Goal: Task Accomplishment & Management: Complete application form

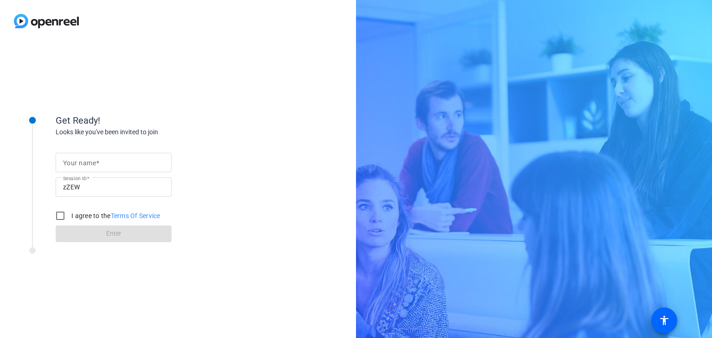
click at [549, 110] on div "Get Ready! Looks like you've been invited to join Your name Session ID zZEW I a…" at bounding box center [356, 169] width 712 height 338
click at [107, 161] on input "Your name" at bounding box center [113, 162] width 101 height 11
type input "[PERSON_NAME]"
click at [63, 218] on input "I agree to the Terms Of Service" at bounding box center [60, 216] width 19 height 19
checkbox input "true"
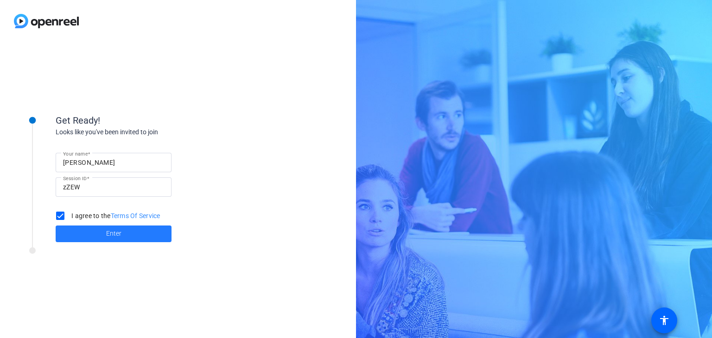
click at [91, 235] on span at bounding box center [114, 234] width 116 height 22
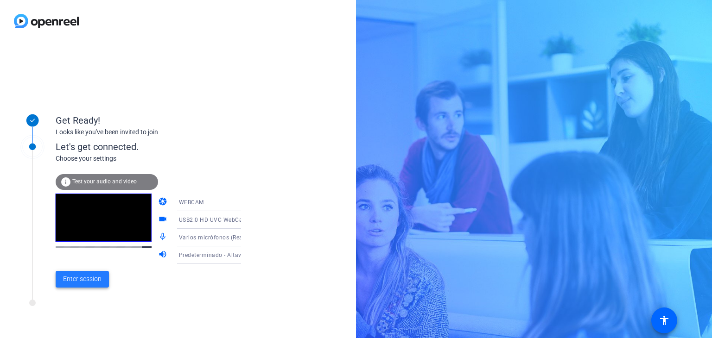
click at [74, 282] on span "Enter session" at bounding box center [82, 279] width 38 height 10
